Goal: Transaction & Acquisition: Obtain resource

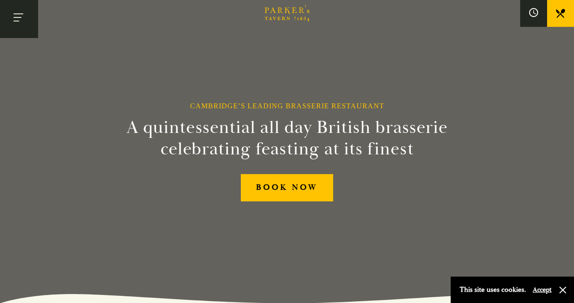
click at [25, 34] on button "Toggle navigation" at bounding box center [19, 19] width 38 height 38
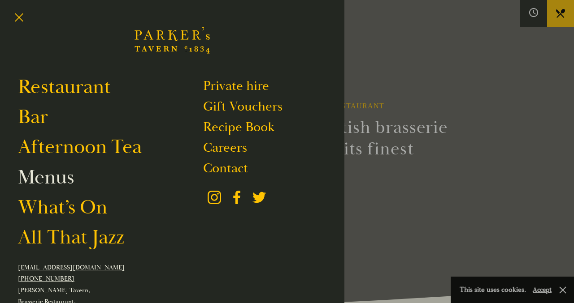
click at [49, 181] on link "Menus" at bounding box center [46, 177] width 56 height 25
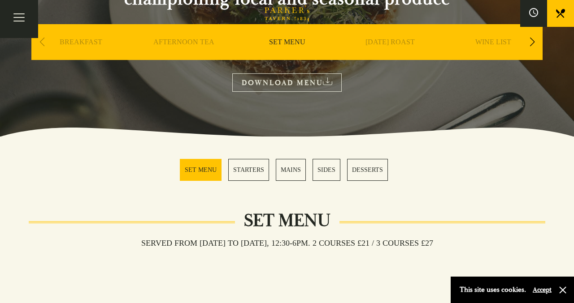
click at [289, 162] on link "MAINS" at bounding box center [291, 170] width 30 height 22
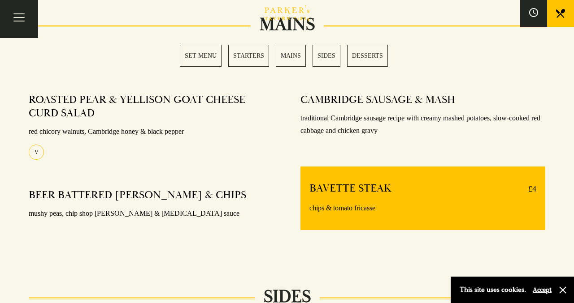
scroll to position [676, 0]
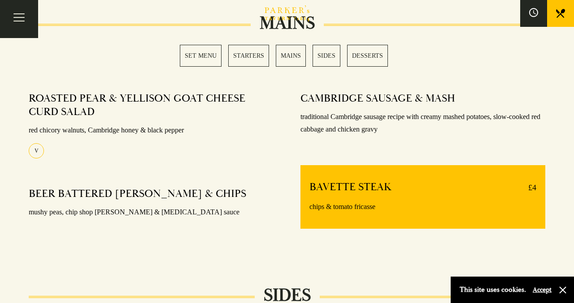
click at [169, 100] on h4 "ROASTED PEAR & YELLISON GOAT CHEESE CURD SALAD" at bounding box center [147, 105] width 236 height 27
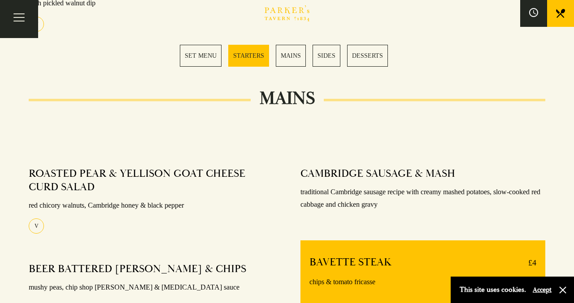
scroll to position [599, 0]
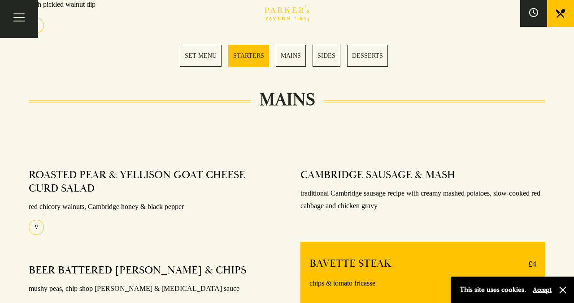
click at [294, 54] on link "MAINS" at bounding box center [291, 56] width 30 height 22
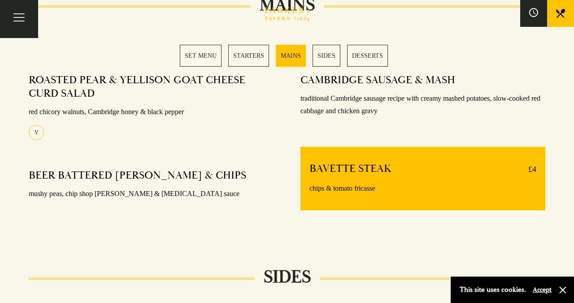
scroll to position [699, 0]
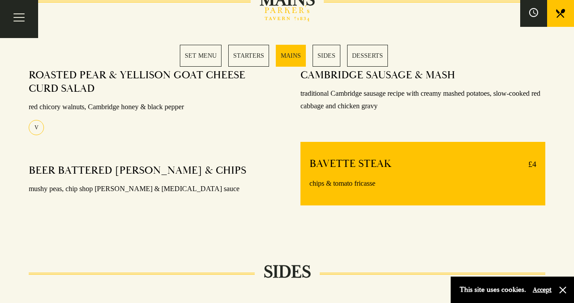
click at [337, 159] on h4 "BAVETTE STEAK" at bounding box center [350, 164] width 82 height 14
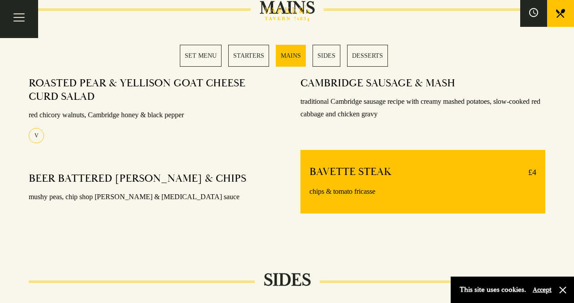
scroll to position [684, 0]
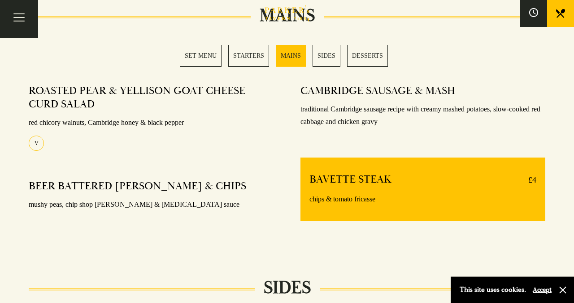
click at [192, 40] on section "SET MENU STARTERS MAINS SIDES DESSERTS" at bounding box center [287, 55] width 574 height 67
click at [195, 50] on link "SET MENU" at bounding box center [201, 56] width 42 height 22
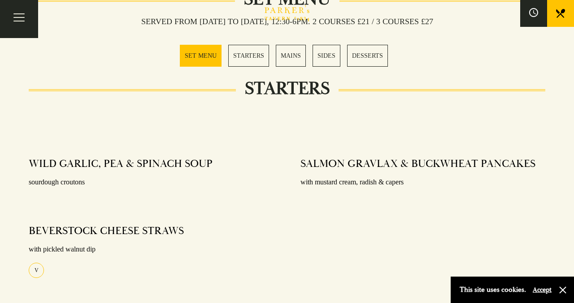
scroll to position [353, 0]
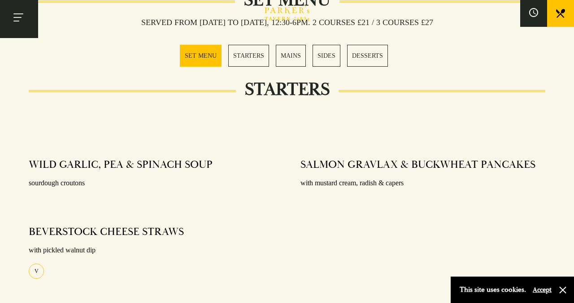
click at [26, 19] on button "Toggle navigation" at bounding box center [19, 19] width 38 height 38
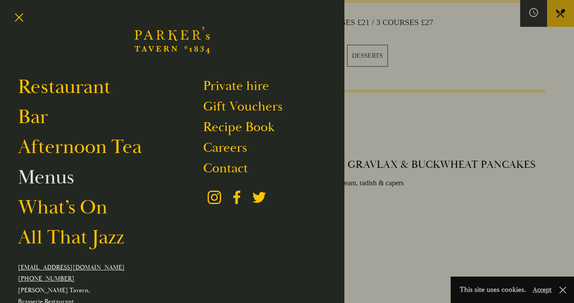
click at [64, 182] on link "Menus" at bounding box center [46, 177] width 56 height 25
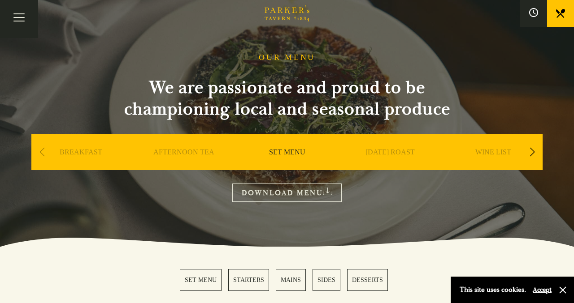
scroll to position [45, 0]
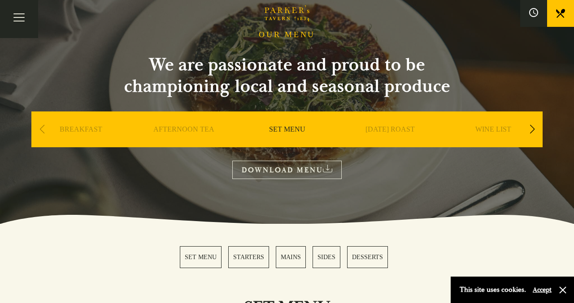
click at [299, 179] on link "DOWNLOAD MENU" at bounding box center [286, 170] width 109 height 18
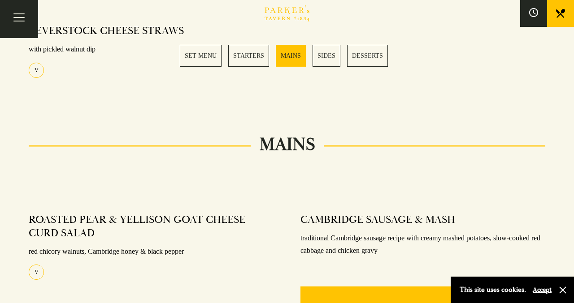
scroll to position [564, 0]
